Goal: Find specific page/section: Find specific page/section

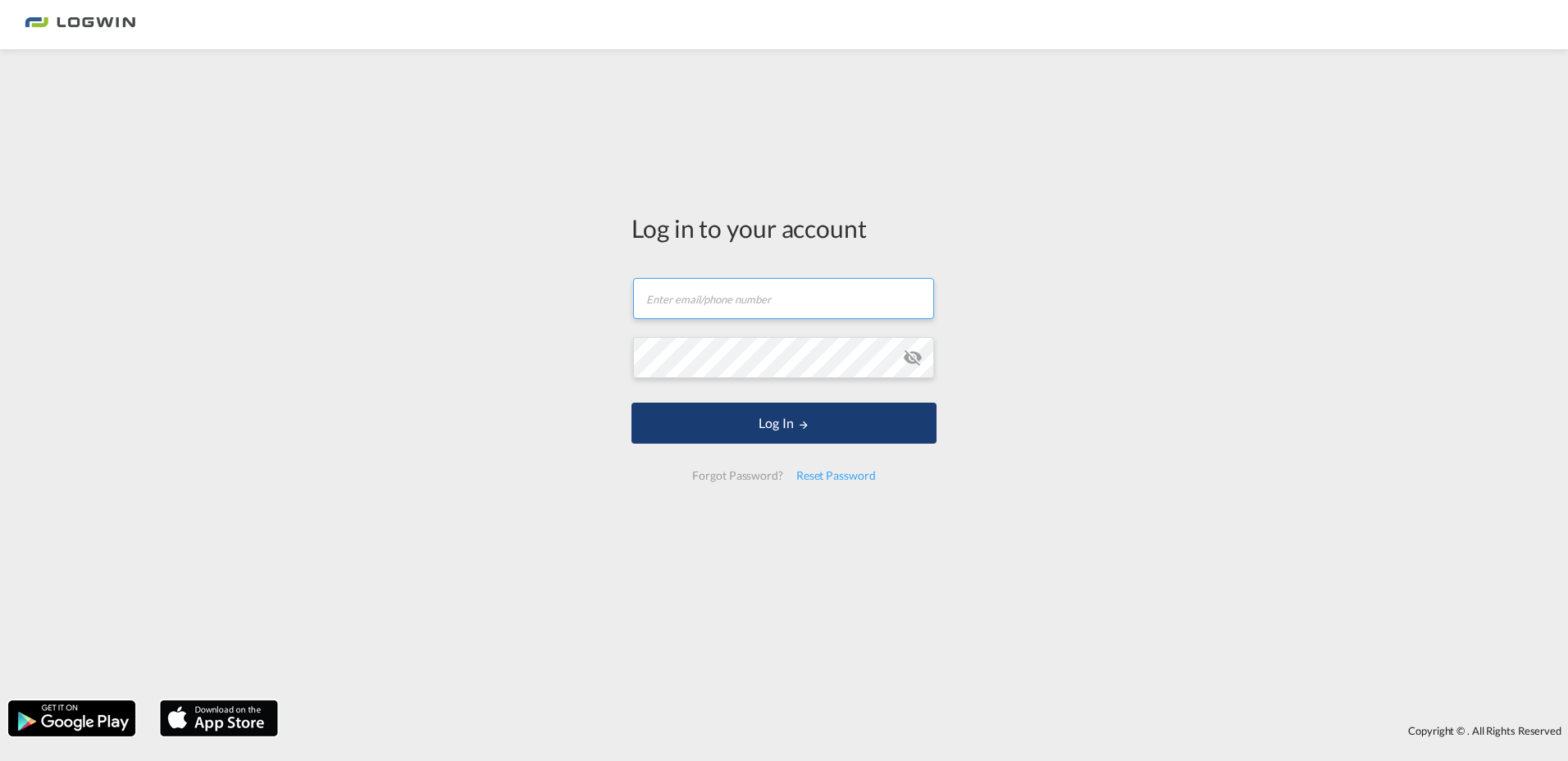
type input "[PERSON_NAME][EMAIL_ADDRESS][PERSON_NAME][DOMAIN_NAME]"
click at [742, 422] on button "Log In" at bounding box center [784, 422] width 305 height 41
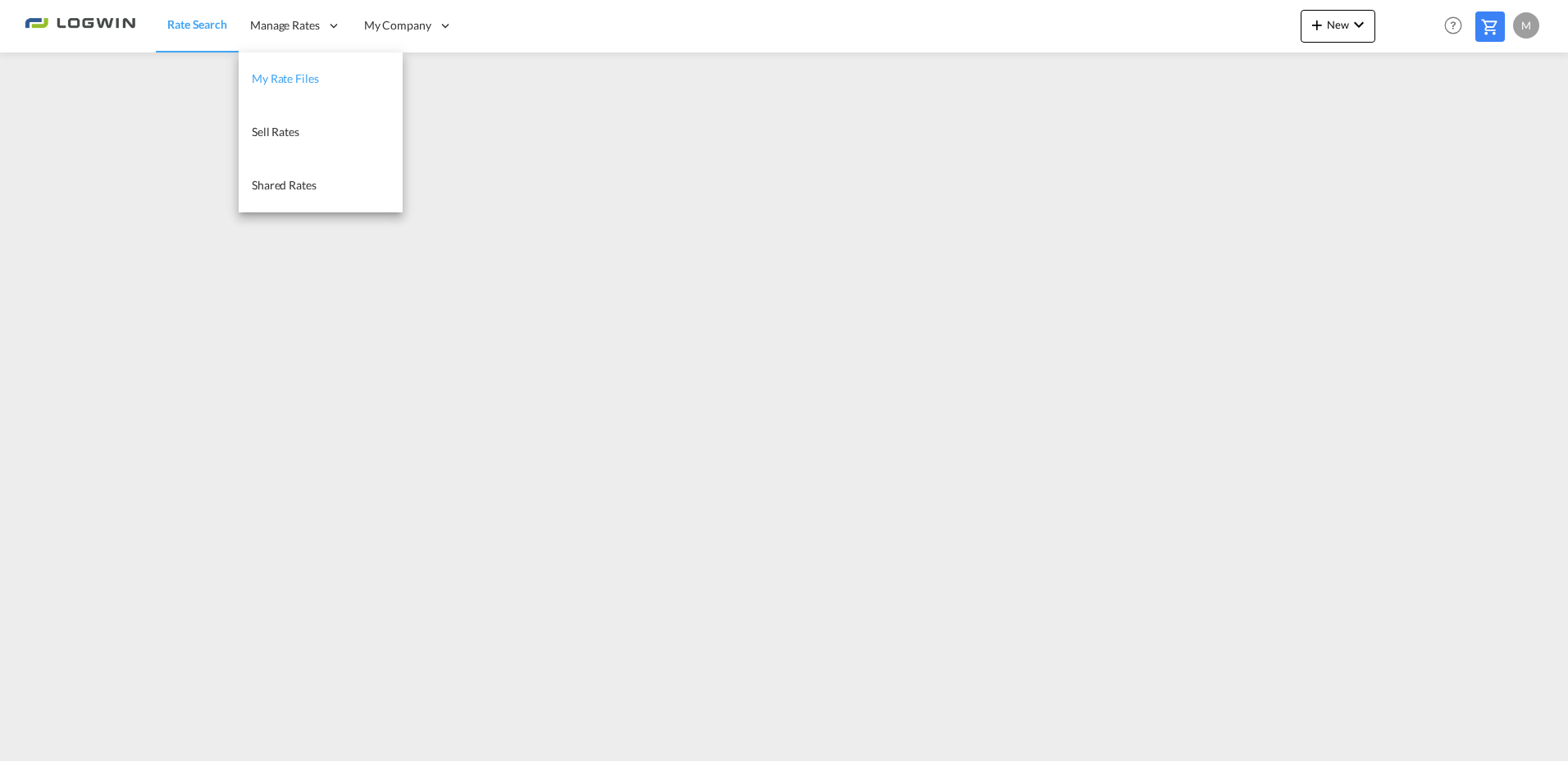
click at [293, 75] on span "My Rate Files" at bounding box center [285, 78] width 67 height 14
